Goal: Navigation & Orientation: Find specific page/section

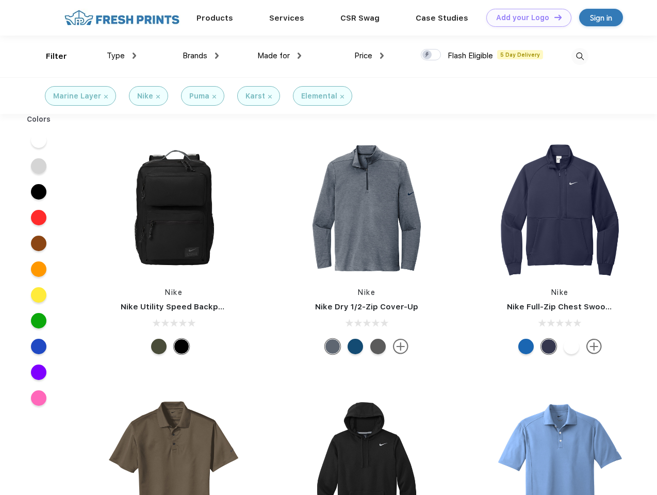
click at [525, 18] on link "Add your Logo Design Tool" at bounding box center [529, 18] width 85 height 18
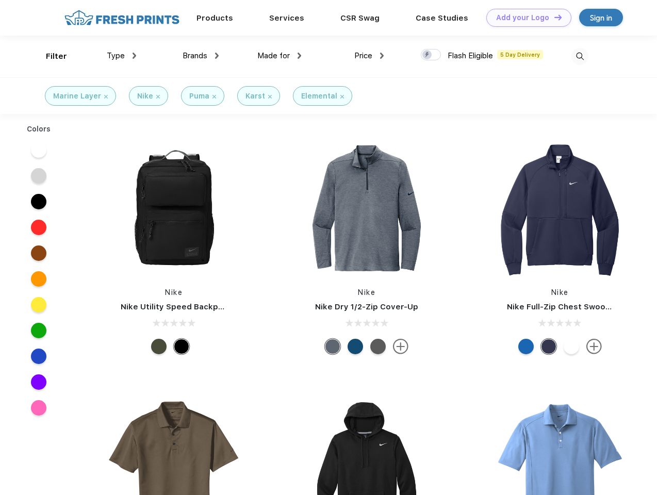
click at [0, 0] on div "Design Tool" at bounding box center [0, 0] width 0 height 0
click at [554, 17] on link "Add your Logo Design Tool" at bounding box center [529, 18] width 85 height 18
click at [50, 56] on div "Filter" at bounding box center [56, 57] width 21 height 12
click at [122, 56] on span "Type" at bounding box center [116, 55] width 18 height 9
click at [201, 56] on span "Brands" at bounding box center [195, 55] width 25 height 9
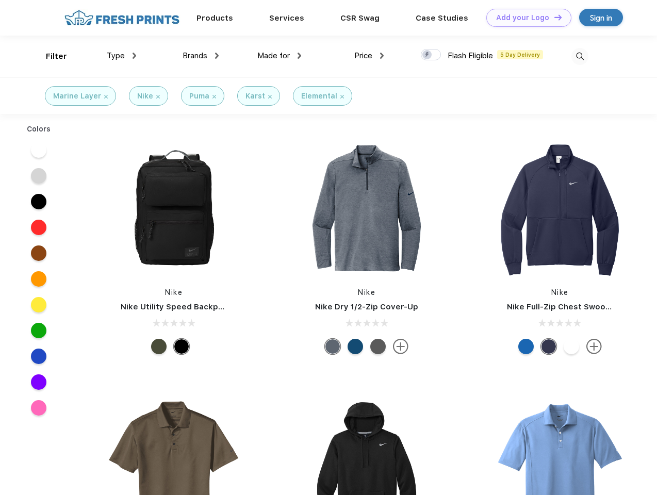
click at [280, 56] on span "Made for" at bounding box center [273, 55] width 33 height 9
click at [369, 56] on span "Price" at bounding box center [363, 55] width 18 height 9
click at [431, 55] on div at bounding box center [431, 54] width 20 height 11
click at [428, 55] on input "checkbox" at bounding box center [424, 52] width 7 height 7
click at [580, 56] on img at bounding box center [580, 56] width 17 height 17
